Goal: Task Accomplishment & Management: Manage account settings

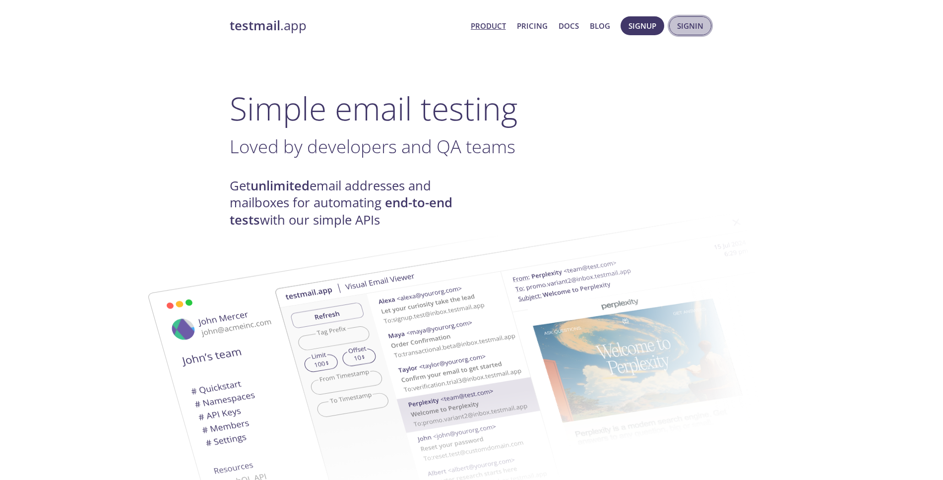
click at [694, 27] on span "Signin" at bounding box center [690, 25] width 26 height 13
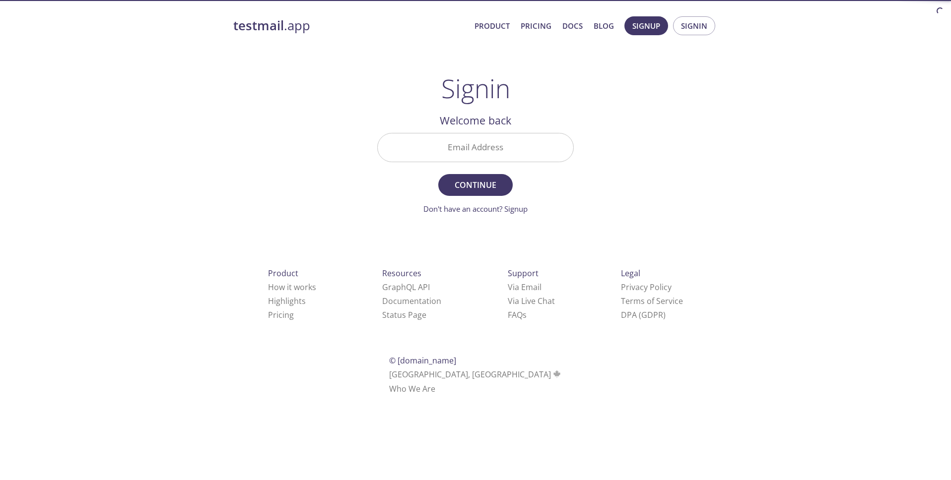
click at [456, 148] on input "Email Address" at bounding box center [476, 147] width 196 height 28
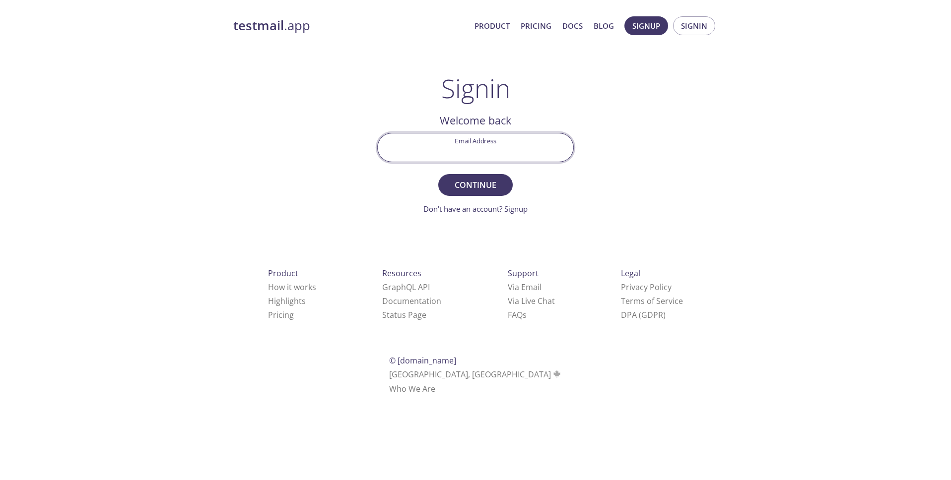
type input "[EMAIL_ADDRESS][DOMAIN_NAME]"
click at [468, 187] on span "Continue" at bounding box center [475, 185] width 53 height 14
click at [458, 156] on input "Signin Security Code" at bounding box center [476, 147] width 196 height 28
paste input "5KS2UY5"
type input "5KS2UY5"
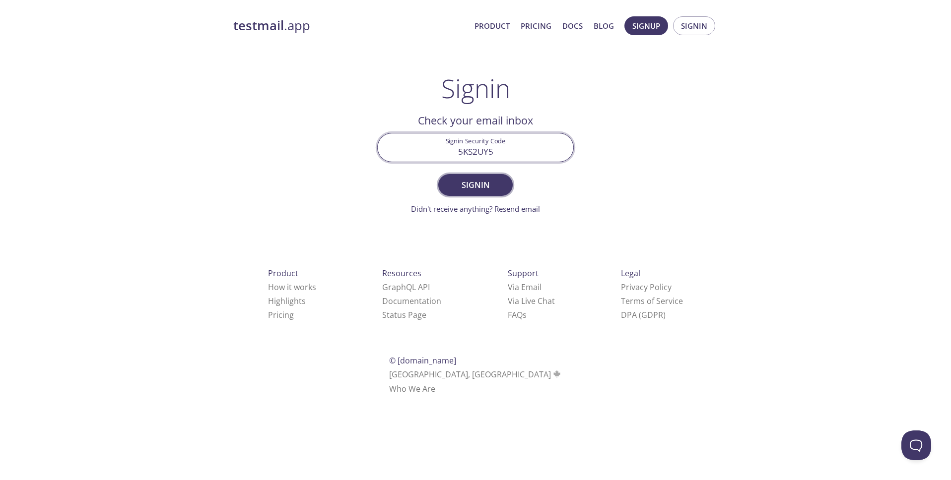
click at [483, 184] on span "Signin" at bounding box center [475, 185] width 53 height 14
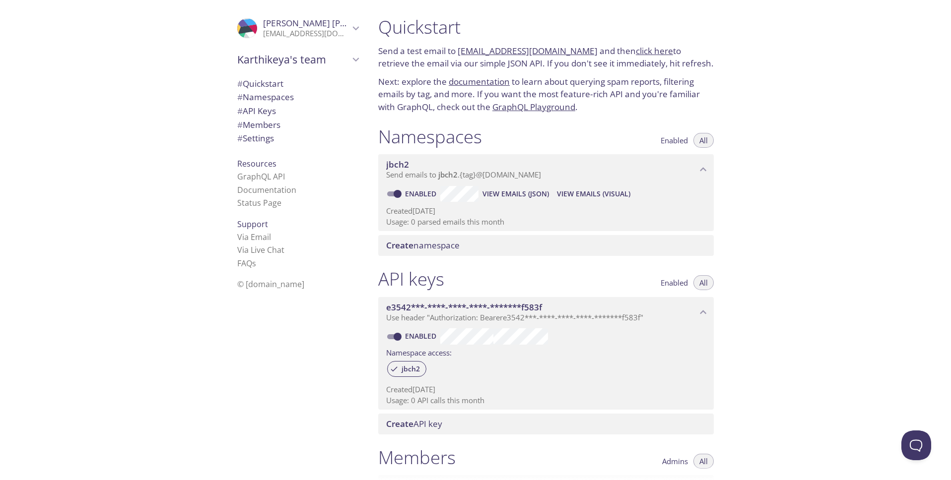
click at [504, 50] on link "[EMAIL_ADDRESS][DOMAIN_NAME]" at bounding box center [528, 50] width 140 height 11
click at [636, 51] on link "click here" at bounding box center [654, 50] width 37 height 11
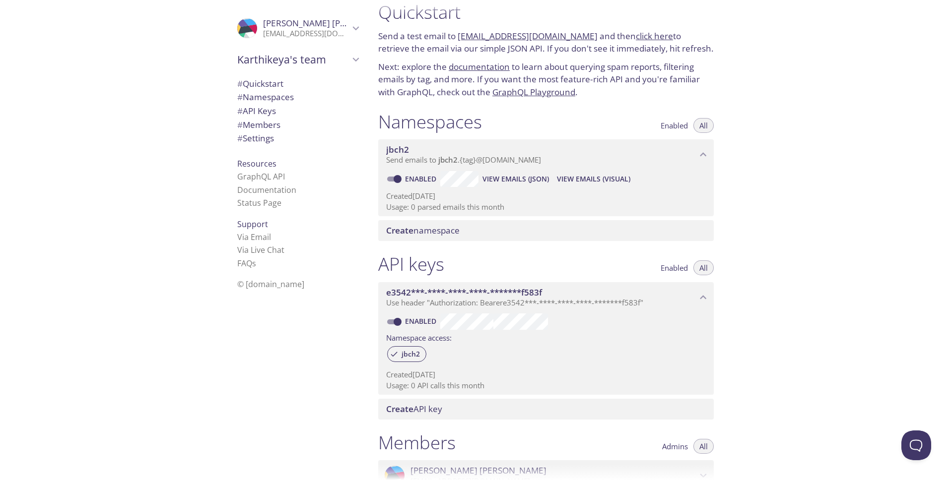
scroll to position [176, 0]
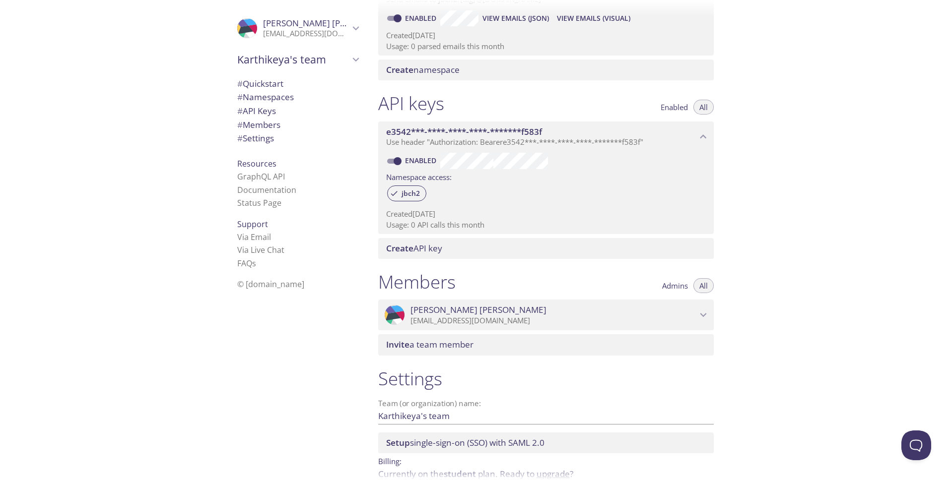
drag, startPoint x: 285, startPoint y: 282, endPoint x: 234, endPoint y: 280, distance: 51.7
click at [237, 280] on li "© [DOMAIN_NAME]" at bounding box center [297, 284] width 121 height 13
drag, startPoint x: 290, startPoint y: 286, endPoint x: 242, endPoint y: 284, distance: 47.7
click at [242, 284] on li "© [DOMAIN_NAME]" at bounding box center [297, 284] width 121 height 13
